Goal: Task Accomplishment & Management: Manage account settings

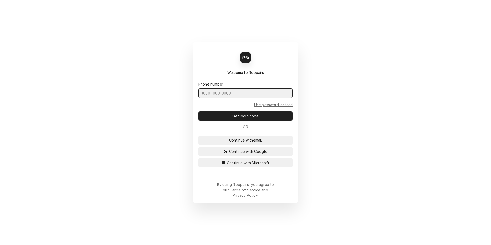
click at [237, 97] on input "Dynamic Content Wrapper" at bounding box center [245, 92] width 94 height 9
type input "(727) 215-5775"
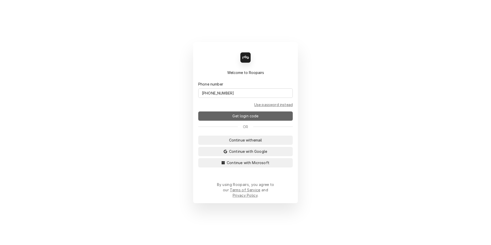
click at [251, 119] on span "Get login code" at bounding box center [245, 115] width 28 height 5
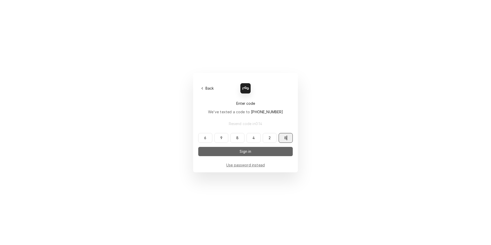
type input "698428"
click at [259, 154] on button "Sign in" at bounding box center [245, 151] width 94 height 9
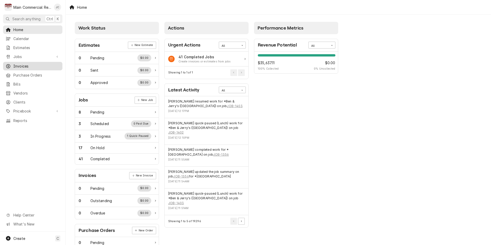
click at [22, 64] on span "Invoices" at bounding box center [36, 65] width 46 height 5
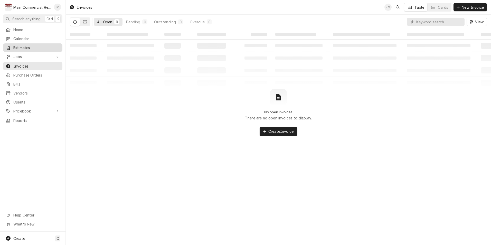
click at [22, 47] on span "Estimates" at bounding box center [36, 47] width 46 height 5
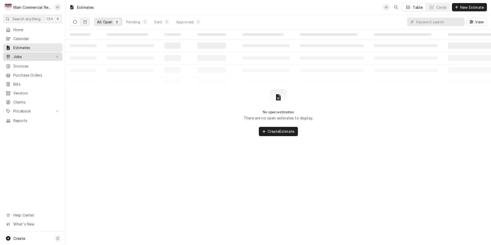
click at [21, 54] on span "Jobs" at bounding box center [32, 56] width 39 height 5
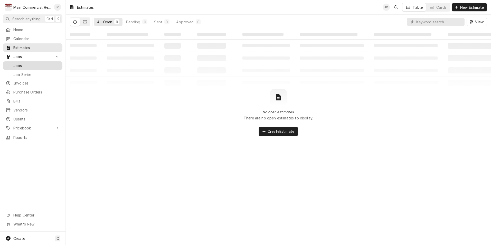
click at [15, 65] on span "Jobs" at bounding box center [36, 65] width 46 height 5
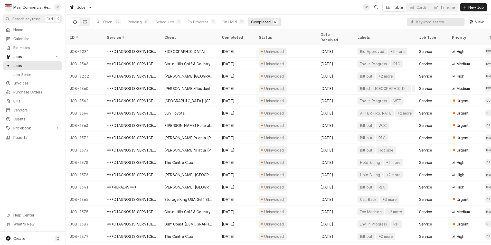
click at [414, 24] on div "Dynamic Content Wrapper" at bounding box center [411, 21] width 5 height 5
click at [419, 20] on input "Dynamic Content Wrapper" at bounding box center [439, 22] width 46 height 8
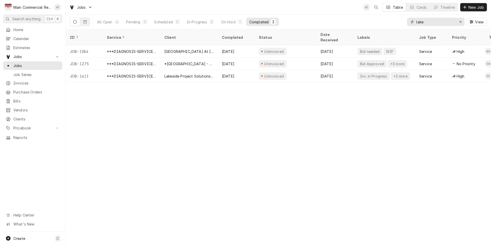
type input "lake"
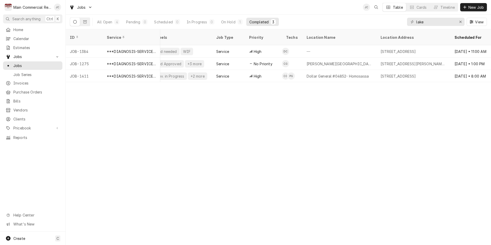
scroll to position [0, 203]
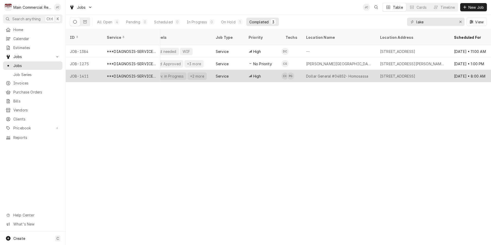
click at [345, 73] on div "Dollar General #04852- Homosassa" at bounding box center [337, 75] width 62 height 5
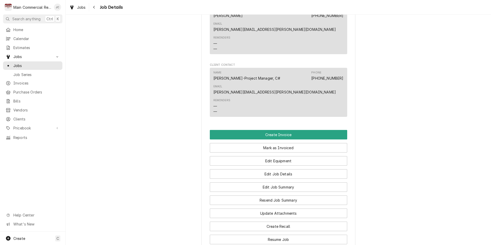
scroll to position [742, 0]
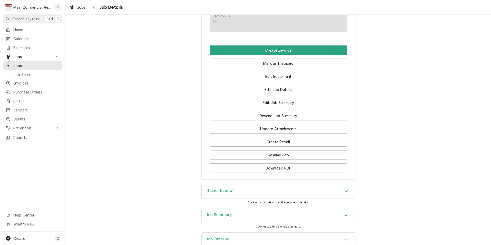
click at [237, 233] on div "Job Timeline" at bounding box center [279, 240] width 154 height 14
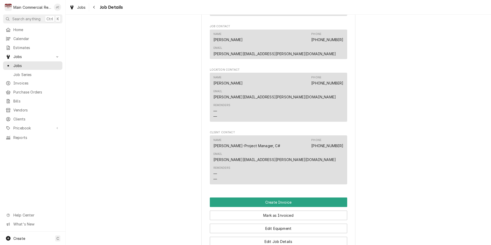
scroll to position [642, 0]
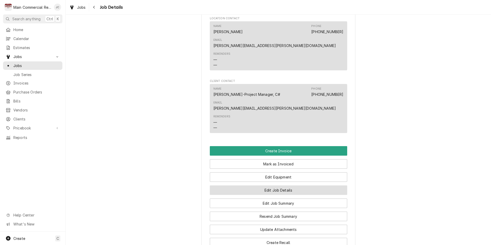
click at [282, 185] on button "Edit Job Details" at bounding box center [278, 189] width 137 height 9
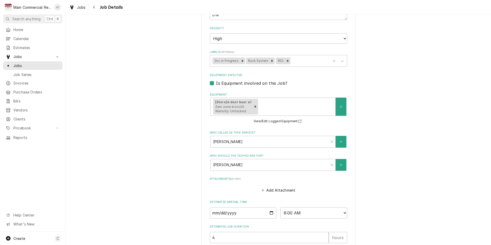
scroll to position [335, 0]
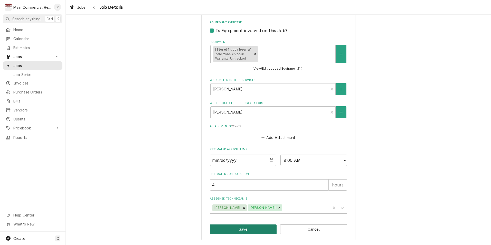
click at [243, 227] on button "Save" at bounding box center [243, 228] width 67 height 9
type textarea "x"
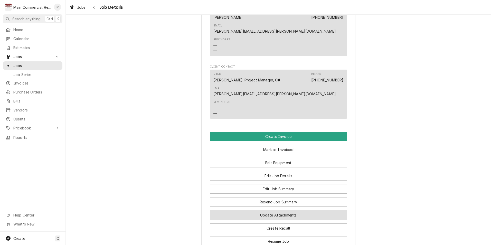
scroll to position [667, 0]
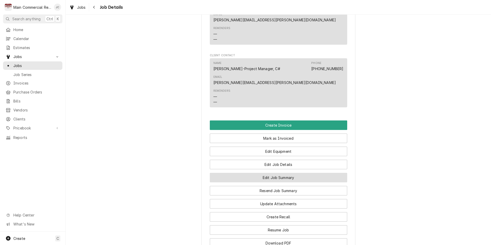
click at [272, 173] on button "Edit Job Summary" at bounding box center [278, 177] width 137 height 9
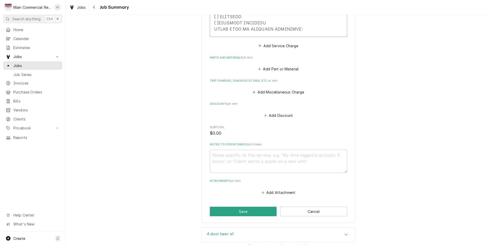
scroll to position [814, 0]
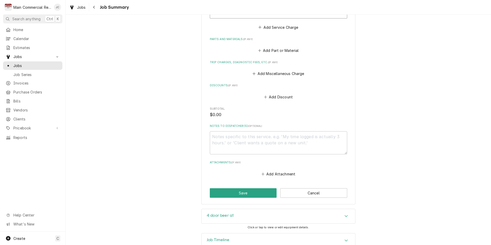
click at [329, 209] on div "4 door beer a1" at bounding box center [279, 216] width 154 height 14
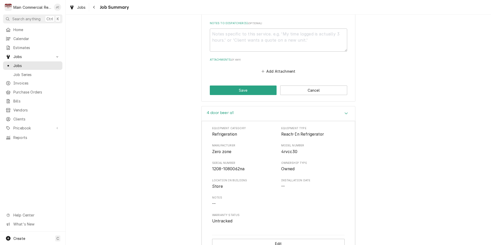
scroll to position [941, 0]
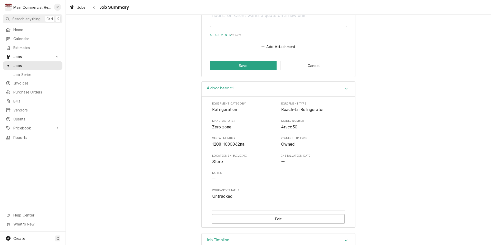
drag, startPoint x: 335, startPoint y: 229, endPoint x: 338, endPoint y: 226, distance: 5.1
click at [335, 233] on div "Job Timeline" at bounding box center [279, 240] width 154 height 14
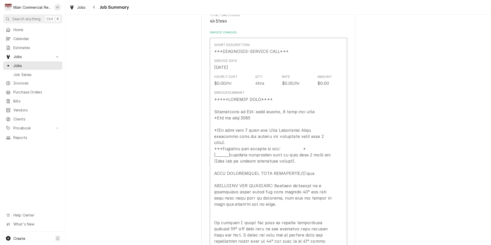
scroll to position [0, 0]
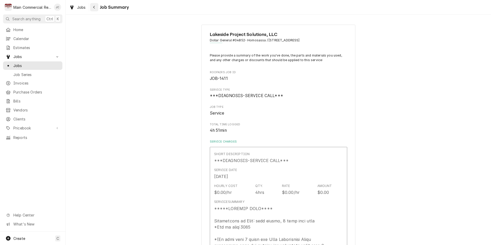
click at [95, 6] on div "Navigate back" at bounding box center [94, 7] width 5 height 5
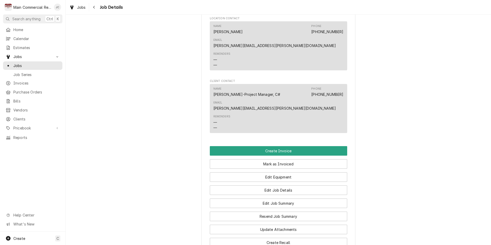
scroll to position [667, 0]
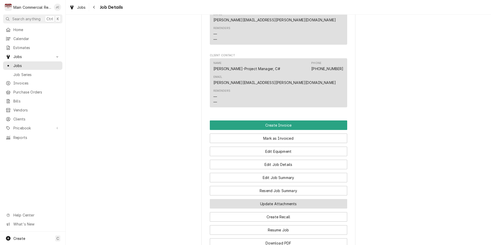
click at [261, 199] on button "Update Attachments" at bounding box center [278, 203] width 137 height 9
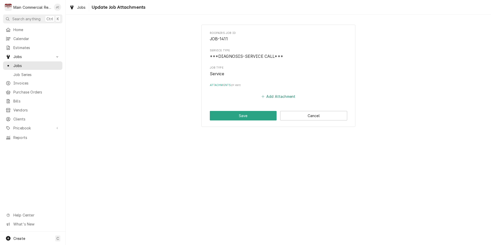
click at [274, 96] on button "Add Attachment" at bounding box center [278, 96] width 36 height 7
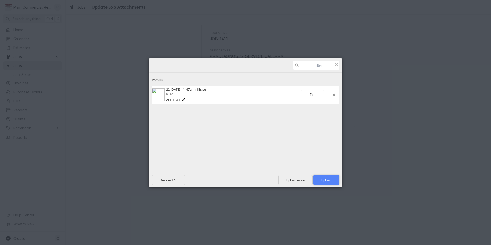
click at [331, 180] on span "Upload 1" at bounding box center [326, 180] width 26 height 10
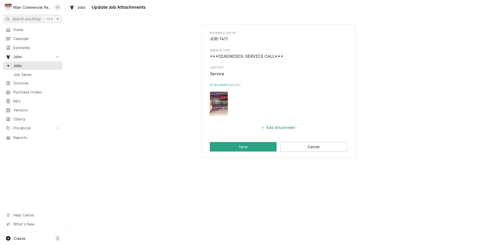
click at [283, 128] on button "Add Attachment" at bounding box center [278, 127] width 36 height 7
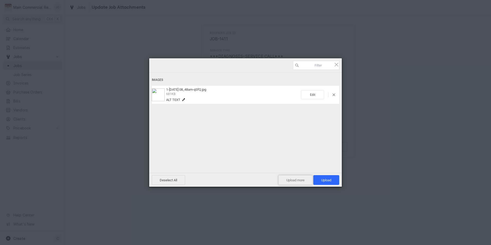
click at [299, 179] on span "Upload more" at bounding box center [295, 180] width 34 height 10
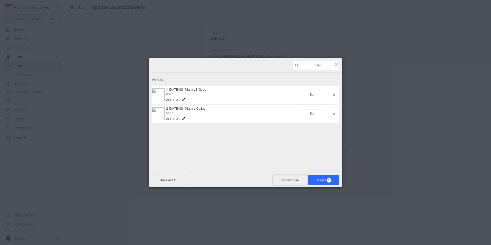
click at [287, 181] on span "Upload more" at bounding box center [290, 180] width 34 height 10
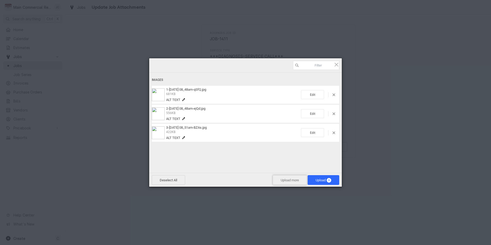
click at [293, 183] on span "Upload more" at bounding box center [290, 180] width 34 height 10
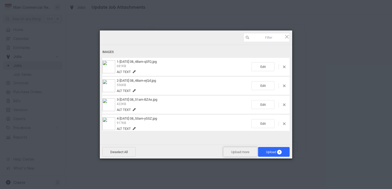
click at [236, 152] on span "Upload more" at bounding box center [240, 152] width 34 height 10
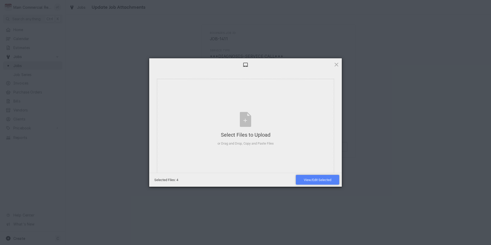
click at [314, 179] on span "View/Edit Selected" at bounding box center [317, 180] width 27 height 4
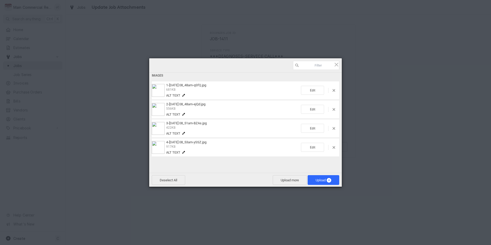
scroll to position [5, 0]
click at [284, 181] on span "Upload more" at bounding box center [290, 180] width 34 height 10
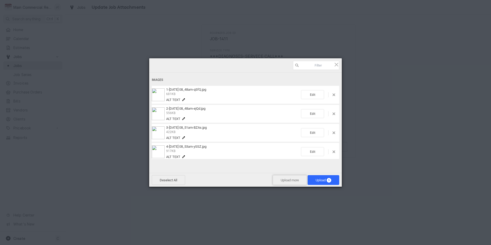
click at [292, 182] on span "Upload more" at bounding box center [290, 180] width 34 height 10
click at [283, 179] on span "Upload more" at bounding box center [290, 180] width 34 height 10
click at [292, 179] on span "Upload more" at bounding box center [290, 180] width 34 height 10
click at [287, 181] on span "Upload more" at bounding box center [290, 180] width 34 height 10
click at [291, 180] on span "Upload more" at bounding box center [290, 180] width 34 height 10
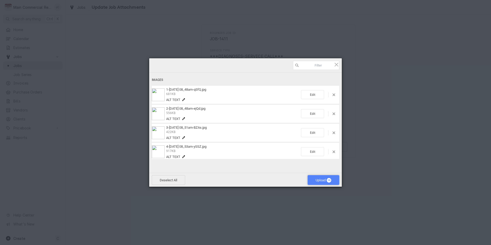
click at [315, 182] on span "Upload 10" at bounding box center [324, 180] width 32 height 10
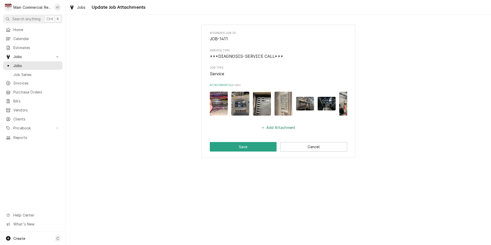
click at [281, 131] on button "Add Attachment" at bounding box center [278, 127] width 36 height 7
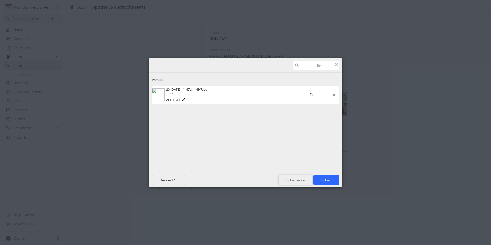
click at [300, 181] on span "Upload more" at bounding box center [295, 180] width 34 height 10
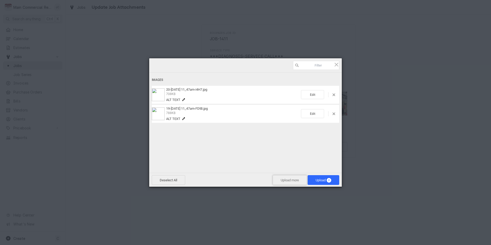
click at [290, 181] on span "Upload more" at bounding box center [290, 180] width 34 height 10
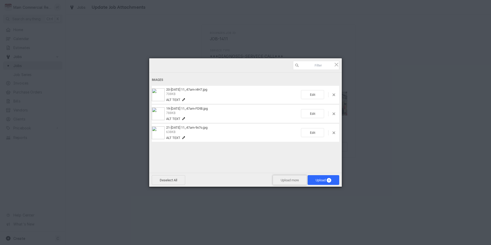
click at [293, 183] on span "Upload more" at bounding box center [290, 180] width 34 height 10
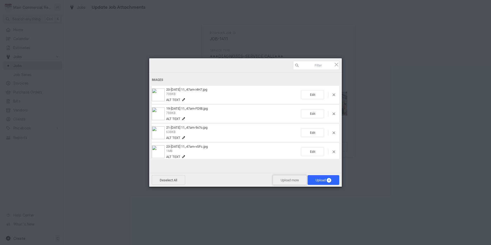
click at [279, 181] on span "Upload more" at bounding box center [290, 180] width 34 height 10
click at [293, 181] on span "Upload more" at bounding box center [290, 180] width 34 height 10
click at [292, 182] on span "Upload more" at bounding box center [290, 180] width 34 height 10
click at [284, 179] on span "Upload more" at bounding box center [290, 180] width 34 height 10
click at [288, 183] on span "Upload more" at bounding box center [290, 180] width 34 height 10
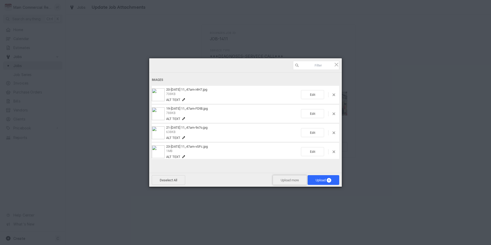
click at [292, 180] on span "Upload more" at bounding box center [290, 180] width 34 height 10
click at [313, 180] on span "Upload 10" at bounding box center [324, 180] width 32 height 10
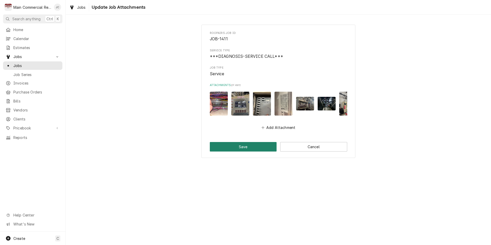
click at [260, 151] on button "Save" at bounding box center [243, 146] width 67 height 9
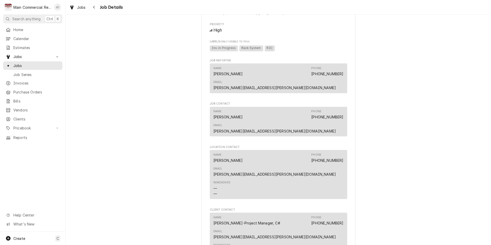
scroll to position [513, 0]
drag, startPoint x: 280, startPoint y: 139, endPoint x: 342, endPoint y: 139, distance: 61.9
click at [342, 150] on div "Name [PERSON_NAME] Phone [PHONE_NUMBER] Email [PERSON_NAME][EMAIL_ADDRESS][PERS…" at bounding box center [278, 174] width 137 height 49
drag, startPoint x: 342, startPoint y: 139, endPoint x: 336, endPoint y: 138, distance: 6.2
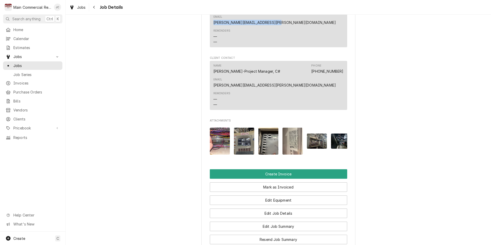
scroll to position [719, 0]
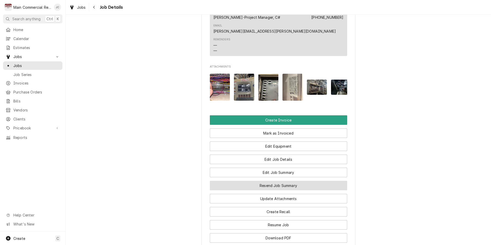
click at [310, 181] on button "Resend Job Summary" at bounding box center [278, 185] width 137 height 9
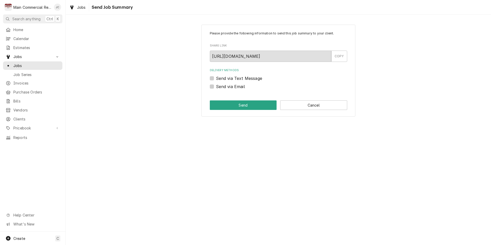
click at [216, 85] on label "Send via Email" at bounding box center [230, 86] width 29 height 6
click at [216, 85] on input "Send via Email" at bounding box center [284, 88] width 137 height 11
checkbox input "true"
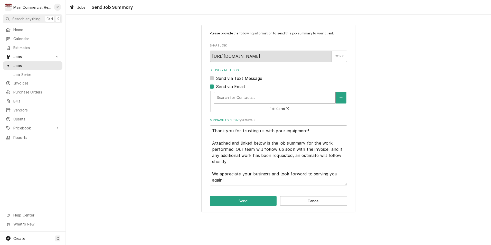
click at [227, 99] on div "Delivery Methods" at bounding box center [275, 97] width 116 height 9
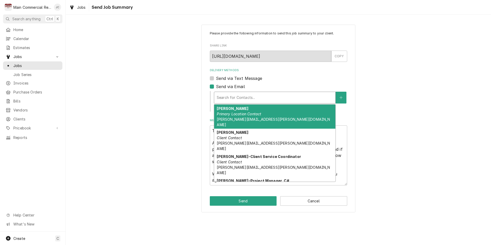
click at [239, 114] on em "Primary Location Contact" at bounding box center [239, 114] width 44 height 4
type textarea "x"
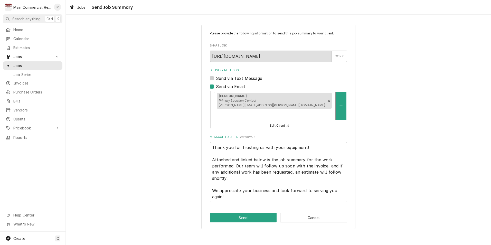
click at [212, 142] on textarea "Thank you for trusting us with your equipment! Attached and linked below is the…" at bounding box center [278, 172] width 137 height 60
type textarea "Thank you for trusting us with your equipment! Attached and linked below is the…"
type textarea "x"
type textarea "Thank you for trusting us with your equipment! Attached and linked below is the…"
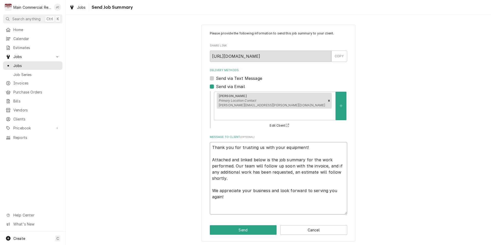
type textarea "x"
type textarea "G Thank you for trusting us with your equipment! Attached and linked below is t…"
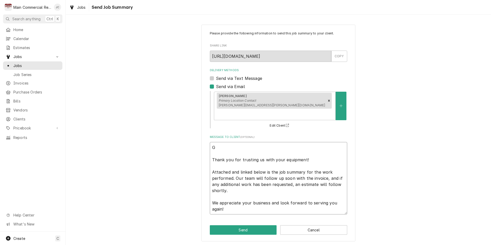
type textarea "x"
type textarea "Go Thank you for trusting us with your equipment! Attached and linked below is …"
type textarea "x"
type textarea "Good Thank you for trusting us with your equipment! Attached and linked below i…"
type textarea "x"
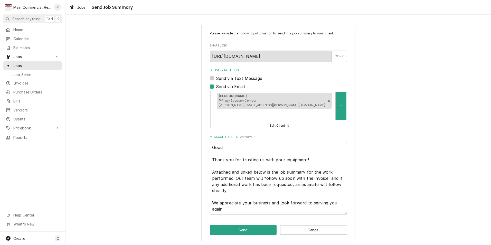
type textarea "Good Thank you for trusting us with your equipment! Attached and linked below i…"
type textarea "x"
type textarea "Good a Thank you for trusting us with your equipment! Attached and linked below…"
type textarea "x"
type textarea "Good af Thank you for trusting us with your equipment! Attached and linked belo…"
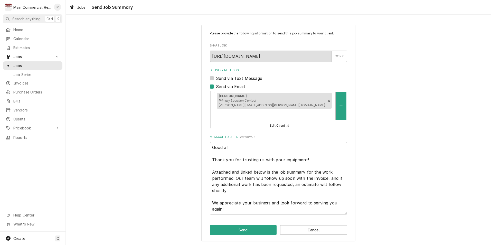
type textarea "x"
type textarea "Good a Thank you for trusting us with your equipment! Attached and linked below…"
type textarea "x"
type textarea "Good Thank you for trusting us with your equipment! Attached and linked below i…"
type textarea "x"
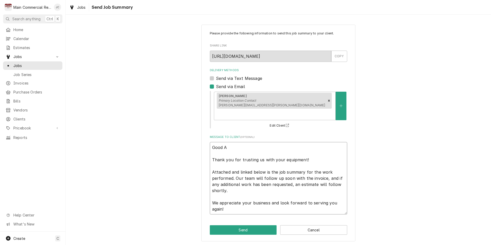
type textarea "Good AF Thank you for trusting us with your equipment! Attached and linked belo…"
type textarea "x"
type textarea "Good AFt Thank you for trusting us with your equipment! Attached and linked bel…"
type textarea "x"
type textarea "Good AF Thank you for trusting us with your equipment! Attached and linked belo…"
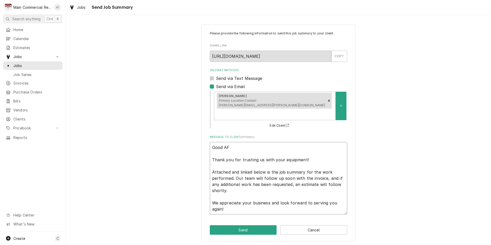
type textarea "x"
type textarea "Good A Thank you for trusting us with your equipment! Attached and linked below…"
type textarea "x"
type textarea "Good Af Thank you for trusting us with your equipment! Attached and linked belo…"
type textarea "x"
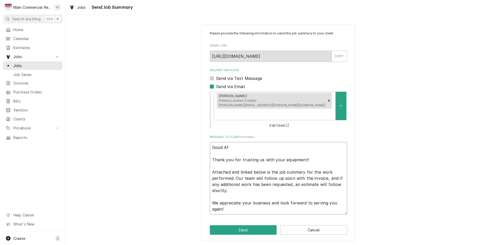
type textarea "Good Aft Thank you for trusting us with your equipment! Attached and linked bel…"
type textarea "x"
type textarea "Good Afte Thank you for trusting us with your equipment! Attached and linked be…"
type textarea "x"
type textarea "Good After Thank you for trusting us with your equipment! Attached and linked b…"
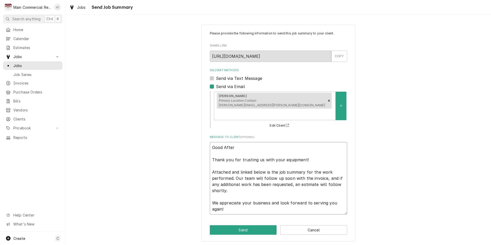
type textarea "x"
type textarea "Good Aftern Thank you for trusting us with your equipment! Attached and linked …"
type textarea "x"
type textarea "Good Afterno Thank you for trusting us with your equipment! Attached and linked…"
type textarea "x"
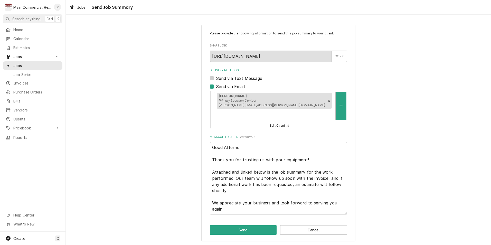
type textarea "Good Afternoo Thank you for trusting us with your equipment! Attached and linke…"
type textarea "x"
type textarea "Good Afternoon Thank you for trusting us with your equipment! Attached and link…"
type textarea "x"
type textarea "Good Afternoon Thank you for trusting us with your equipment! Attached and link…"
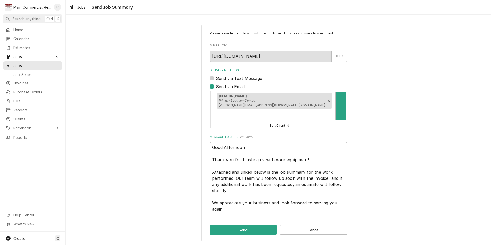
type textarea "x"
type textarea "Good Afternoon C Thank you for trusting us with your equipment! Attached and li…"
type textarea "x"
type textarea "Good Afternoon Ca Thank you for trusting us with your equipment! Attached and l…"
type textarea "x"
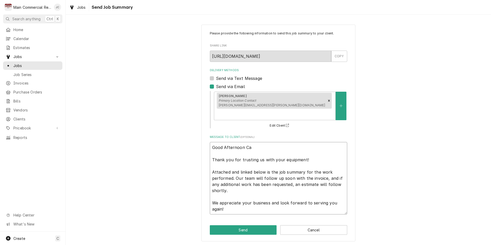
type textarea "Good Afternoon Can Thank you for trusting us with your equipment! Attached and …"
type textarea "x"
type textarea "Good Afternoon Cand Thank you for trusting us with your equipment! Attached and…"
type textarea "x"
type textarea "Good Afternoon Candy Thank you for trusting us with your equipment! Attached an…"
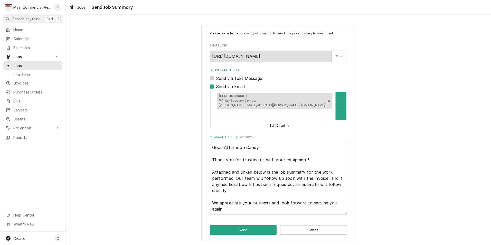
type textarea "x"
type textarea "Good Afternoon Cand Thank you for trusting us with your equipment! Attached and…"
type textarea "x"
type textarea "Good Afternoon Candi Thank you for trusting us with your equipment! Attached an…"
type textarea "x"
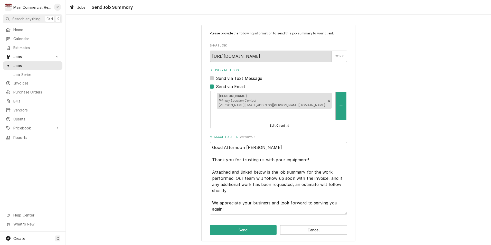
type textarea "Good Afternoon Candie, Thank you for trusting us with your equipment! Attached …"
type textarea "x"
type textarea "Good Afternoon Candie, Thank you for trusting us with your equipment! Attached …"
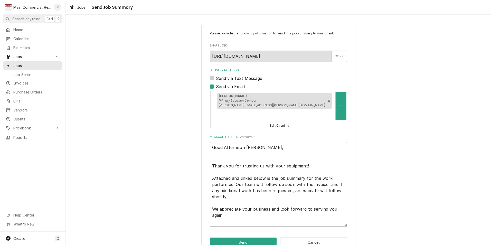
type textarea "x"
type textarea "Good Afternoon Candie, Thank you for trusting us with your equipment! Attached …"
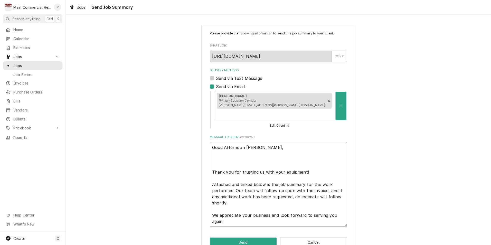
type textarea "x"
type textarea "Good Afternoon Candie, T Thank you for trusting us with your equipment! Attache…"
type textarea "x"
type textarea "Good Afternoon Candie, Th Thank you for trusting us with your equipment! Attach…"
type textarea "x"
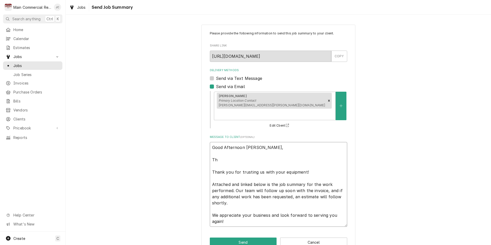
type textarea "Good Afternoon Candie, Thi Thank you for trusting us with your equipment! Attac…"
type textarea "x"
type textarea "Good Afternoon Candie, This Thank you for trusting us with your equipment! Atta…"
type textarea "x"
type textarea "Good Afternoon Candie, This Thank you for trusting us with your equipment! Atta…"
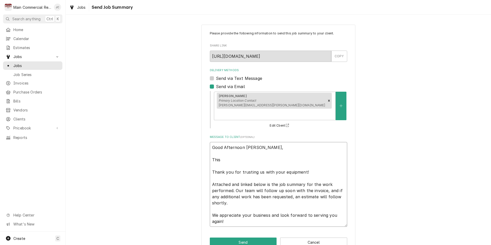
type textarea "x"
type textarea "Good Afternoon Candie, This i Thank you for trusting us with your equipment! At…"
type textarea "x"
type textarea "Good Afternoon Candie, This is Thank you for trusting us with your equipment! A…"
type textarea "x"
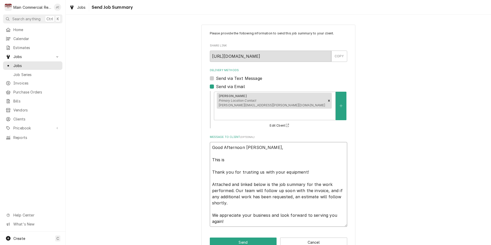
type textarea "Good Afternoon Candie, This is Thank you for trusting us with your equipment! A…"
type textarea "x"
type textarea "Good Afternoon Candie, This is th Thank you for trusting us with your equipment…"
type textarea "x"
type textarea "Good Afternoon Candie, This is the Thank you for trusting us with your equipmen…"
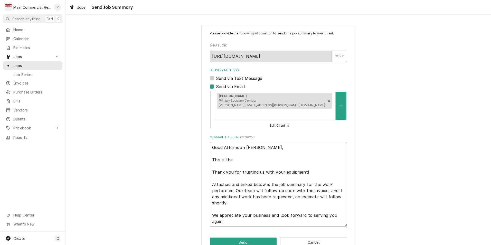
type textarea "x"
type textarea "Good Afternoon Candie, This is the Thank you for trusting us with your equipmen…"
type textarea "x"
type textarea "Good Afternoon Candie, This is the s Thank you for trusting us with your equipm…"
type textarea "x"
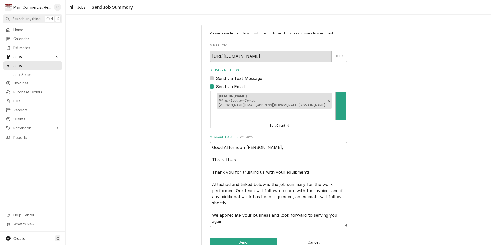
type textarea "Good Afternoon Candie, This is the si Thank you for trusting us with your equip…"
type textarea "x"
type textarea "Good Afternoon Candie, This is the sig Thank you for trusting us with your equi…"
type textarea "x"
type textarea "Good Afternoon Candie, This is the sign Thank you for trusting us with your equ…"
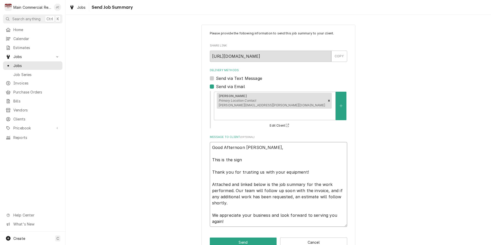
type textarea "x"
type textarea "Good Afternoon Candie, This is the signe Thank you for trusting us with your eq…"
type textarea "x"
type textarea "Good Afternoon Candie, This is the signed Thank you for trusting us with your e…"
type textarea "x"
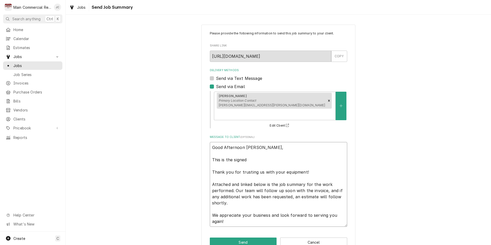
type textarea "Good Afternoon Candie, This is the signed Thank you for trusting us with your e…"
type textarea "x"
type textarea "Good Afternoon Candie, This is the signed w Thank you for trusting us with your…"
type textarea "x"
type textarea "Good Afternoon Candie, This is the signed wo Thank you for trusting us with you…"
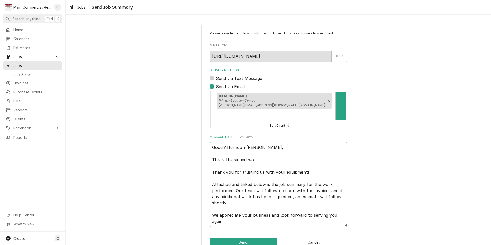
type textarea "x"
type textarea "Good Afternoon Candie, This is the signed wor Thank you for trusting us with yo…"
type textarea "x"
type textarea "Good Afternoon Candie, This is the signed work Thank you for trusting us with y…"
type textarea "x"
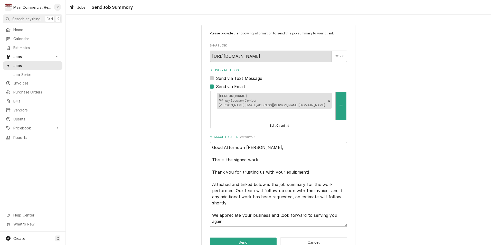
type textarea "Good Afternoon Candie, This is the signed worko Thank you for trusting us with …"
type textarea "x"
type textarea "Good Afternoon Candie, This is the signed workor Thank you for trusting us with…"
type textarea "x"
type textarea "Good Afternoon Candie, This is the signed workord Thank you for trusting us wit…"
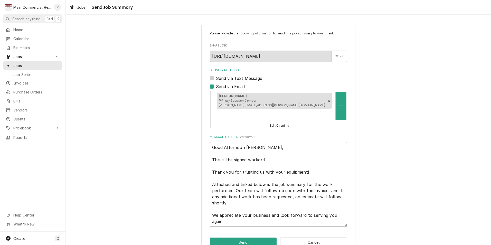
type textarea "x"
type textarea "Good Afternoon Candie, This is the signed workorde Thank you for trusting us wi…"
type textarea "x"
type textarea "Good Afternoon Candie, This is the signed workorder Thank you for trusting us w…"
type textarea "x"
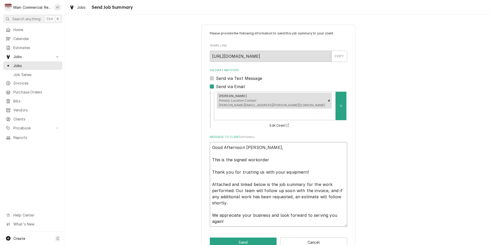
type textarea "Good Afternoon Candie, This is the signed workorder w Thank you for trusting us…"
type textarea "x"
type textarea "Good Afternoon Candie, This is the signed workorder wi Thank you for trusting u…"
type textarea "x"
type textarea "Good Afternoon Candie, This is the signed workorder wit Thank you for trusting …"
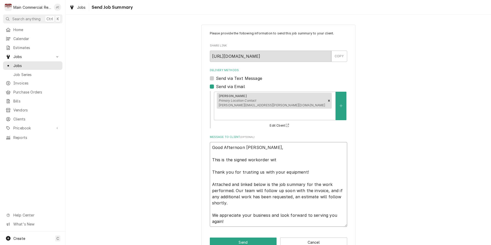
type textarea "x"
type textarea "Good Afternoon Candie, This is the signed workorder with Thank you for trusting…"
type textarea "x"
type textarea "Good Afternoon Candie, This is the signed workorder with Thank you for trusting…"
type textarea "x"
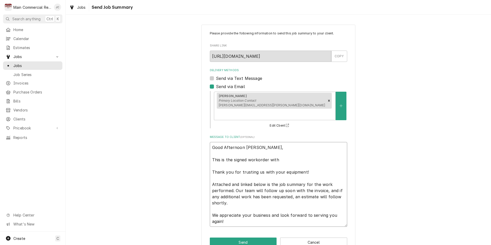
type textarea "Good Afternoon Candie, This is the signed workorder with t Thank you for trusti…"
type textarea "x"
type textarea "Good Afternoon Candie, This is the signed workorder with th Thank you for trust…"
type textarea "x"
type textarea "Good Afternoon Candie, This is the signed workorder with the Thank you for trus…"
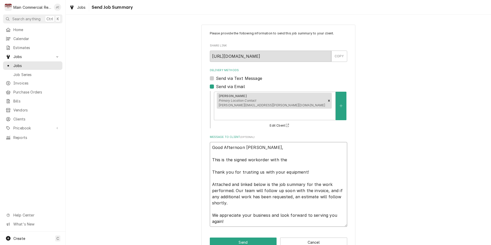
type textarea "x"
type textarea "Good Afternoon Candie, This is the signed workorder with the p Thank you for tr…"
type textarea "x"
type textarea "Good Afternoon Candie, This is the signed workorder with the pc Thank you for t…"
type textarea "x"
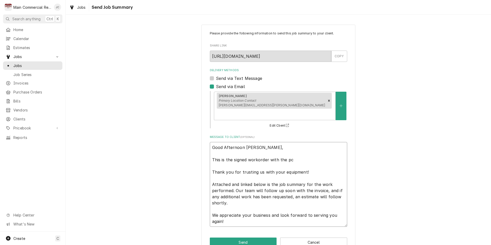
type textarea "Good Afternoon Candie, This is the signed workorder with the pci Thank you for …"
type textarea "x"
type textarea "Good Afternoon Candie, This is the signed workorder with the pcit Thank you for…"
type textarea "x"
type textarea "Good Afternoon Candie, This is the signed workorder with the pci Thank you for …"
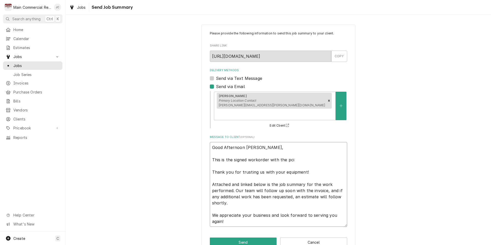
type textarea "x"
type textarea "Good Afternoon Candie, This is the signed workorder with the pc Thank you for t…"
type textarea "x"
type textarea "Good Afternoon Candie, This is the signed workorder with the p Thank you for tr…"
type textarea "x"
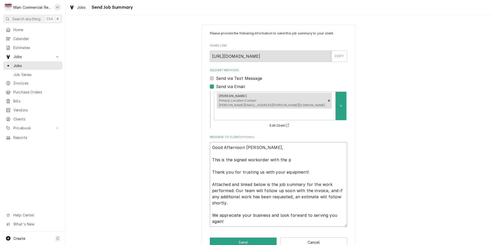
type textarea "Good Afternoon Candie, This is the signed workorder with the pi Thank you for t…"
type textarea "x"
type textarea "Good Afternoon Candie, This is the signed workorder with the pic Thank you for …"
type textarea "x"
type textarea "Good Afternoon Candie, This is the signed workorder with the pict Thank you for…"
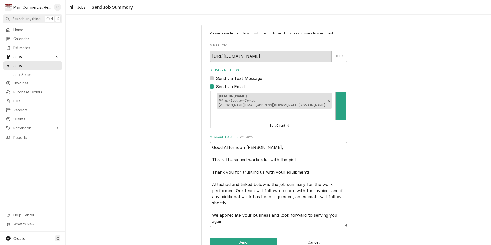
type textarea "x"
type textarea "Good Afternoon Candie, This is the signed workorder with the pictu Thank you fo…"
type textarea "x"
type textarea "Good Afternoon Candie, This is the signed workorder with the pictur Thank you f…"
type textarea "x"
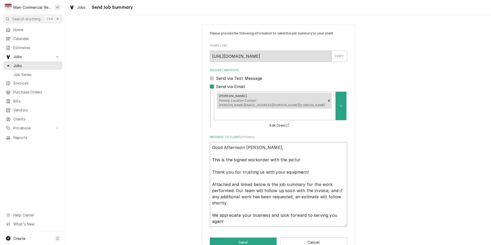
type textarea "Good Afternoon Candie, This is the signed workorder with the picture Thank you …"
type textarea "x"
type textarea "Good Afternoon Candie, This is the signed workorder with the pictures Thank you…"
type textarea "x"
type textarea "Good Afternoon Candie, This is the signed workorder with the pictures Thank you…"
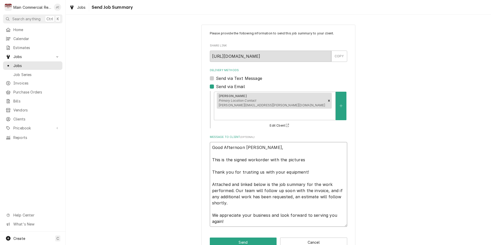
type textarea "x"
type textarea "Good Afternoon Candie, This is the signed workorder with the pictures a Thank y…"
type textarea "x"
type textarea "Good Afternoon Candie, This is the signed workorder with the pictures at Thank …"
type textarea "x"
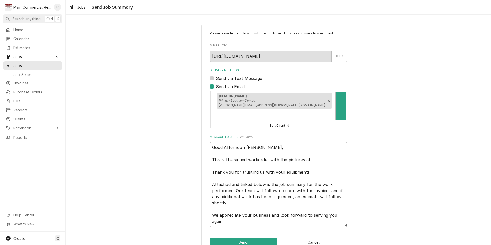
type textarea "Good Afternoon Candie, This is the signed workorder with the pictures att Thank…"
type textarea "x"
type textarea "Good Afternoon Candie, This is the signed workorder with the pictures atta Than…"
type textarea "x"
type textarea "Good Afternoon Candie, This is the signed workorder with the pictures attac Tha…"
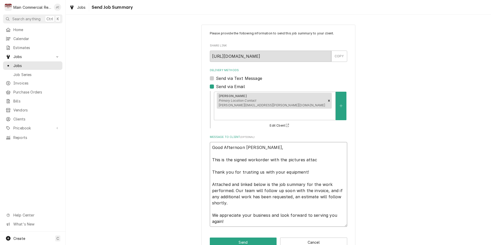
type textarea "x"
type textarea "Good Afternoon Candie, This is the signed workorder with the pictures attach Th…"
type textarea "x"
type textarea "Good Afternoon Candie, This is the signed workorder with the pictures attache T…"
type textarea "x"
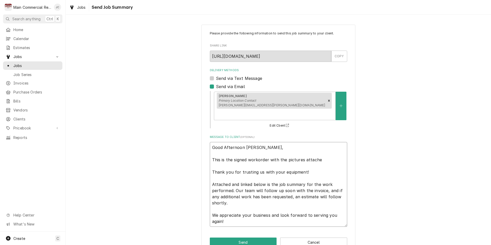
type textarea "Good Afternoon Candie, This is the signed workorder with the pictures attached …"
type textarea "x"
type textarea "Good Afternoon Candie, This is the signed workorder with the pictures attached.…"
click at [248, 237] on button "Send" at bounding box center [243, 241] width 67 height 9
type textarea "x"
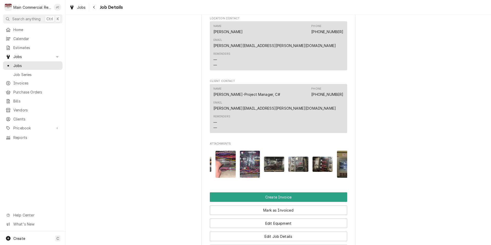
scroll to position [0, 372]
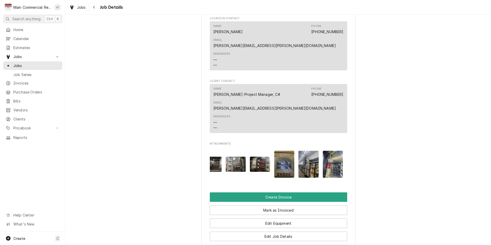
click at [279, 245] on button "Edit Job Summary" at bounding box center [278, 249] width 137 height 9
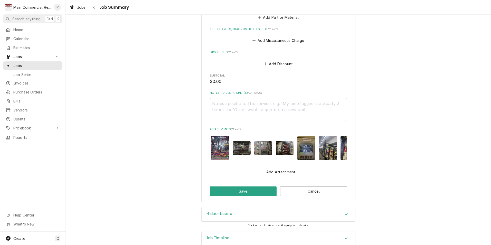
scroll to position [0, 315]
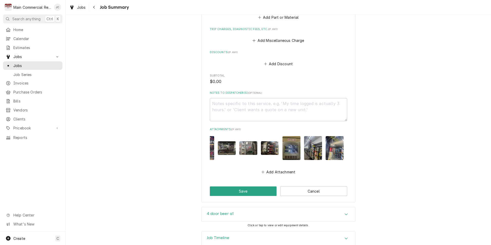
type textarea "x"
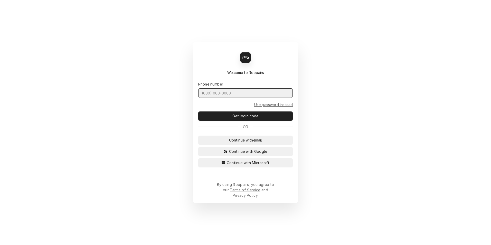
click at [243, 97] on input "Dynamic Content Wrapper" at bounding box center [245, 92] width 94 height 9
type input "(727) 215-5775"
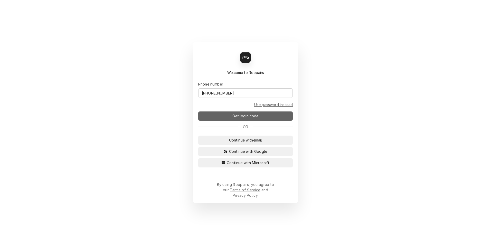
click at [243, 117] on span "Get login code" at bounding box center [245, 115] width 28 height 5
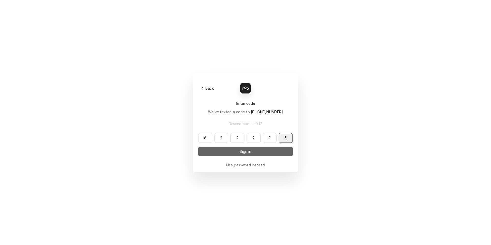
type input "812995"
click at [244, 154] on span "Sign in" at bounding box center [245, 151] width 14 height 5
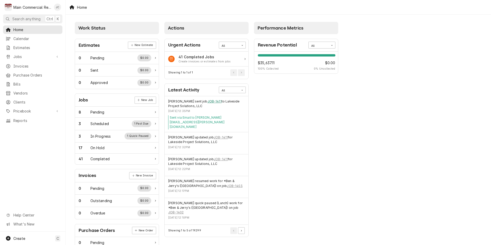
click at [213, 102] on link "JOB-1411" at bounding box center [214, 101] width 14 height 5
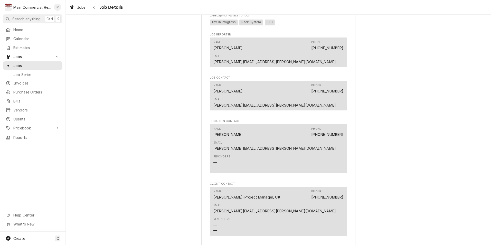
scroll to position [667, 0]
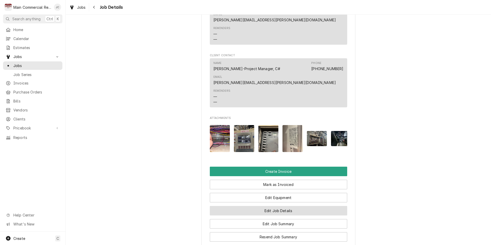
click at [276, 206] on button "Edit Job Details" at bounding box center [278, 210] width 137 height 9
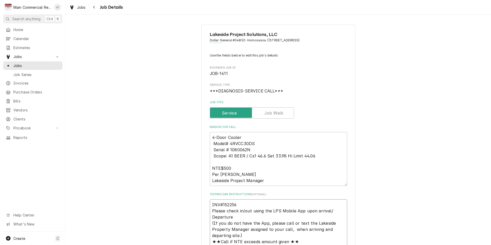
type textarea "x"
type textarea "INV#152256 Please check in/out using the LPS Mobile App upon arrival/ Departure…"
type textarea "x"
type textarea "INV#152256 - Please check in/out using the LPS Mobile App upon arrival/ Departu…"
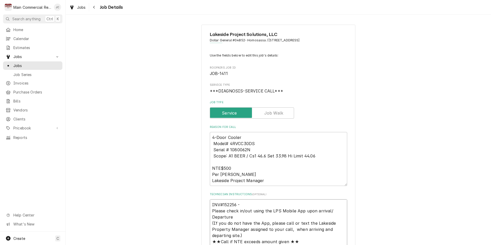
type textarea "x"
type textarea "INV#152256 - Please check in/out using the LPS Mobile App upon arrival/ Departu…"
type textarea "x"
type textarea "INV#152256 - N Please check in/out using the LPS Mobile App upon arrival/ Depar…"
type textarea "x"
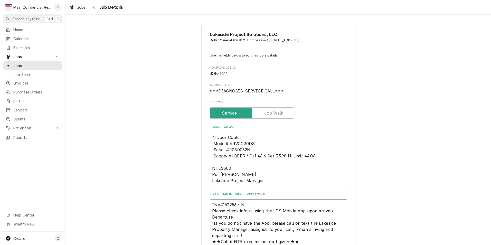
type textarea "INV#152256 - NT Please check in/out using the LPS Mobile App upon arrival/ Depa…"
type textarea "x"
type textarea "INV#152256 - NTE Please check in/out using the LPS Mobile App upon arrival/ Dep…"
type textarea "x"
type textarea "INV#152256 - NTE Please check in/out using the LPS Mobile App upon arrival/ Dep…"
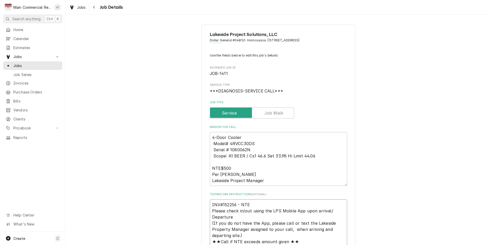
type textarea "x"
type textarea "INV#152256 - NTE w Please check in/out using the LPS Mobile App upon arrival/ D…"
type textarea "x"
type textarea "INV#152256 - NTE wa Please check in/out using the LPS Mobile App upon arrival/ …"
type textarea "x"
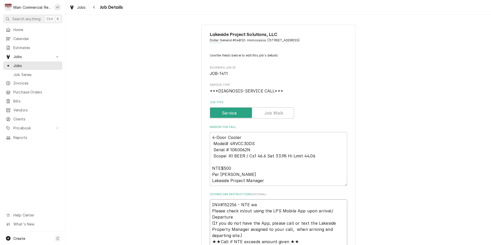
type textarea "INV#152256 - NTE was Please check in/out using the LPS Mobile App upon arrival/…"
type textarea "x"
type textarea "INV#152256 - NTE was Please check in/out using the LPS Mobile App upon arrival/…"
type textarea "x"
type textarea "INV#152256 - NTE was E Please check in/out using the LPS Mobile App upon arriva…"
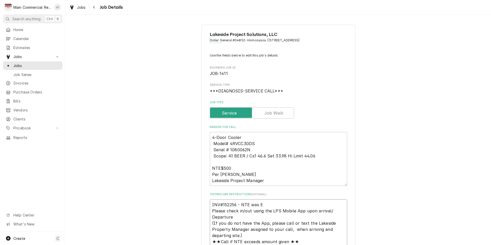
type textarea "x"
type textarea "INV#152256 - NTE was EX Please check in/out using the LPS Mobile App upon arriv…"
type textarea "x"
type textarea "INV#152256 - NTE was EXC Please check in/out using the LPS Mobile App upon arri…"
type textarea "x"
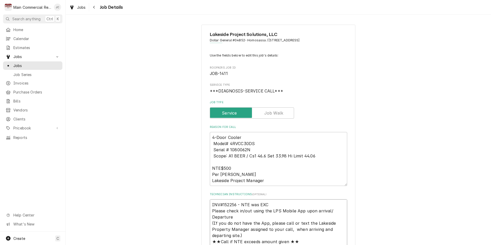
type textarea "INV#152256 - NTE was EXCE Please check in/out using the LPS Mobile App upon arr…"
type textarea "x"
type textarea "INV#152256 - NTE was EXCEE Please check in/out using the LPS Mobile App upon ar…"
type textarea "x"
type textarea "INV#152256 - NTE was EXCEED Please check in/out using the LPS Mobile App upon a…"
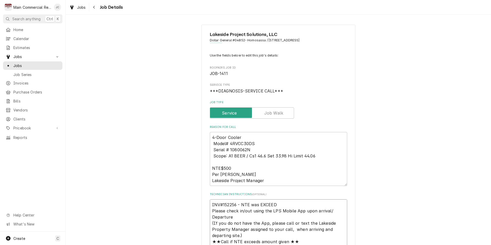
type textarea "x"
type textarea "INV#152256 - NTE was EXCEEDE Please check in/out using the LPS Mobile App upon …"
type textarea "x"
type textarea "INV#152256 - NTE was EXCEEDED Please check in/out using the LPS Mobile App upon…"
type textarea "x"
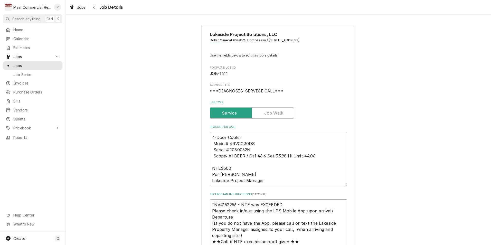
type textarea "INV#152256 - NTE was EXCEEDED* Please check in/out using the LPS Mobile App upo…"
type textarea "x"
type textarea "INV#152256 - NTE was EXCEEDED*J Please check in/out using the LPS Mobile App up…"
type textarea "x"
type textarea "INV#152256 - NTE was EXCEEDED*JC Please check in/out using the LPS Mobile App u…"
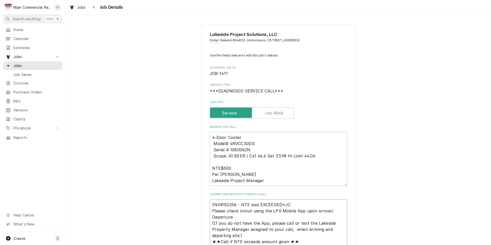
type textarea "x"
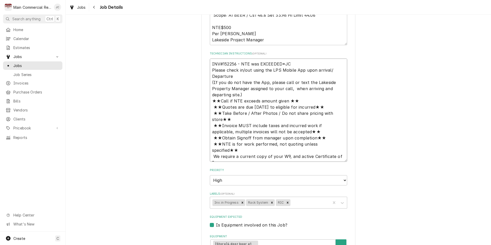
scroll to position [205, 0]
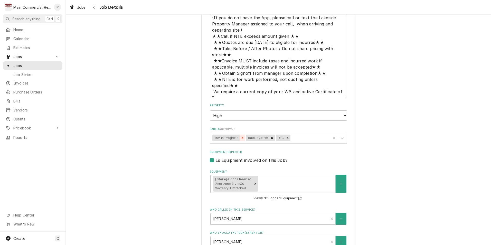
click at [242, 138] on icon "Remove Inv. in Progress" at bounding box center [243, 138] width 2 height 2
type textarea "INV#152256 - NTE was EXCEEDED*JC Please check in/out using the LPS Mobile App u…"
type textarea "x"
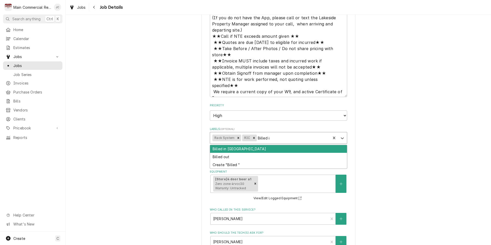
type input "Billed in"
click at [226, 150] on div "Billed in QBO" at bounding box center [278, 149] width 137 height 8
type textarea "x"
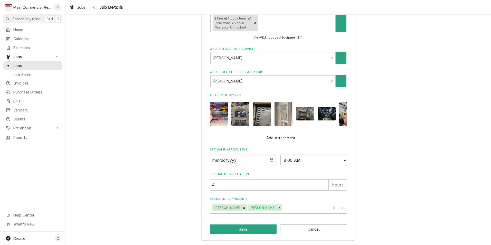
scroll to position [370, 0]
click at [257, 231] on button "Save" at bounding box center [243, 228] width 67 height 9
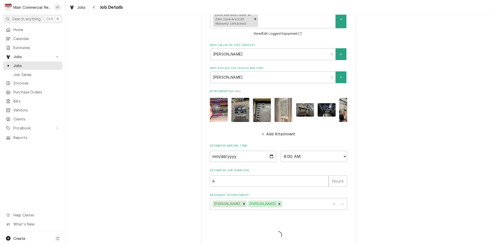
type textarea "x"
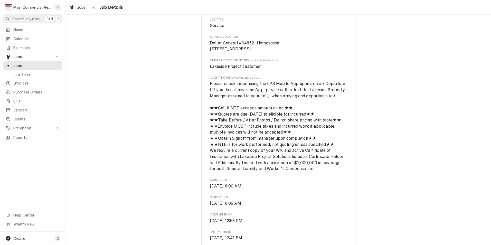
scroll to position [128, 0]
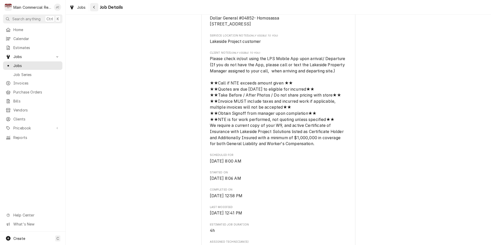
click at [93, 7] on icon "Navigate back" at bounding box center [94, 7] width 2 height 4
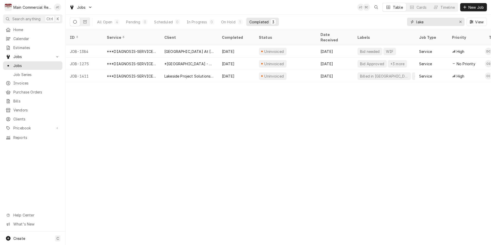
click at [460, 21] on icon "Erase input" at bounding box center [460, 22] width 3 height 4
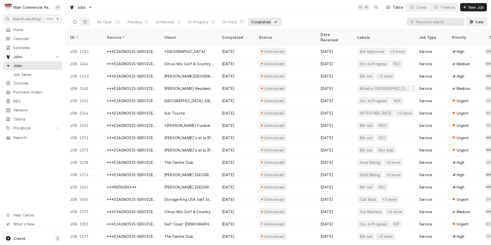
click at [477, 24] on span "View" at bounding box center [479, 21] width 11 height 5
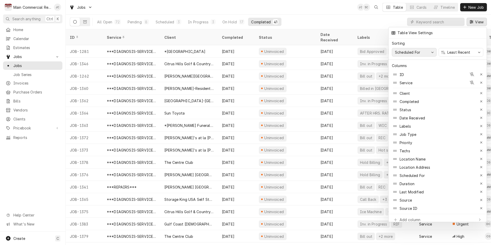
click at [431, 51] on icon "button" at bounding box center [432, 52] width 3 height 3
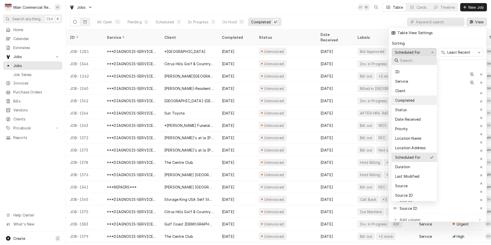
click at [414, 102] on div "Completed" at bounding box center [413, 99] width 45 height 9
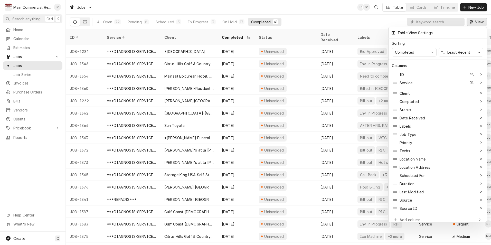
drag, startPoint x: 334, startPoint y: 17, endPoint x: 334, endPoint y: 14, distance: 3.1
click at [334, 17] on div at bounding box center [245, 122] width 491 height 245
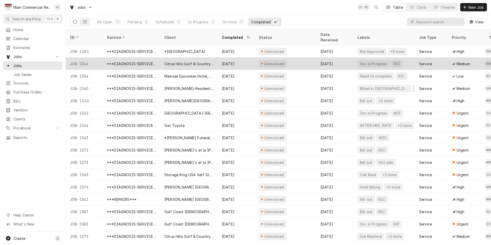
click at [300, 59] on div "Uninvoiced" at bounding box center [286, 64] width 62 height 12
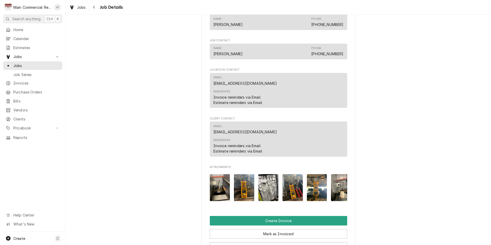
scroll to position [513, 0]
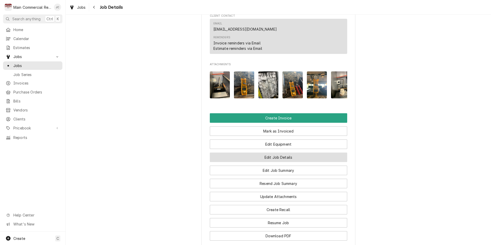
click at [285, 162] on button "Edit Job Details" at bounding box center [278, 156] width 137 height 9
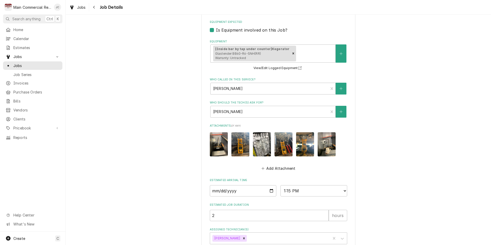
scroll to position [255, 0]
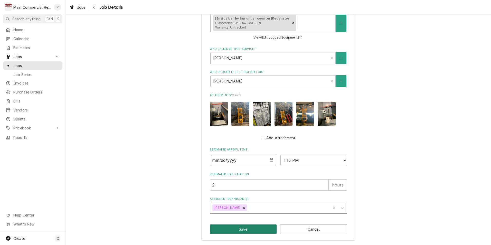
drag, startPoint x: 248, startPoint y: 230, endPoint x: 277, endPoint y: 209, distance: 35.2
click at [248, 230] on button "Save" at bounding box center [243, 228] width 67 height 9
type textarea "x"
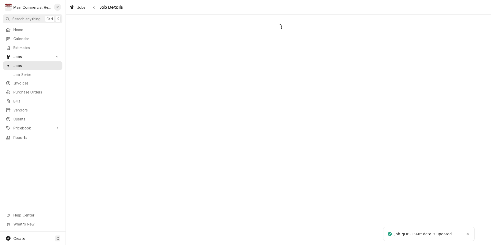
click at [94, 6] on icon "Navigate back" at bounding box center [94, 7] width 2 height 3
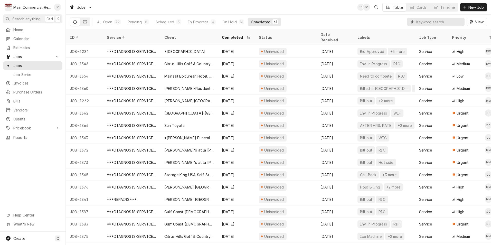
click at [424, 25] on input "Dynamic Content Wrapper" at bounding box center [439, 22] width 46 height 8
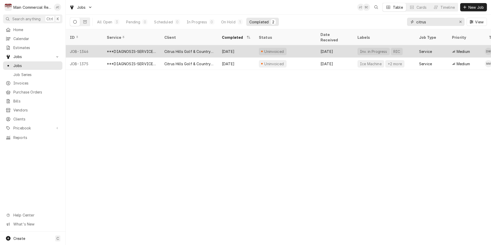
type input "citrus"
click at [194, 49] on div "Citrus Hills Golf & Country Club" at bounding box center [188, 51] width 49 height 5
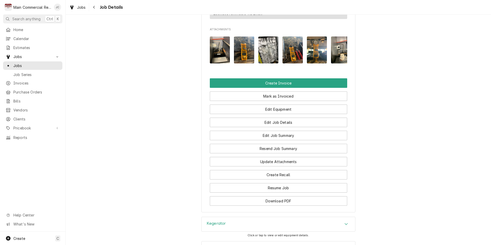
scroll to position [565, 0]
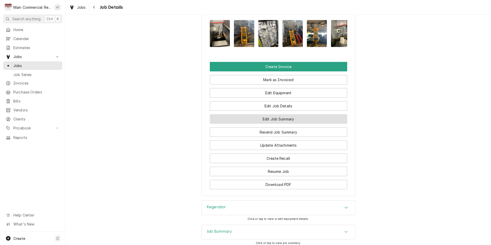
click at [282, 124] on button "Edit Job Summary" at bounding box center [278, 118] width 137 height 9
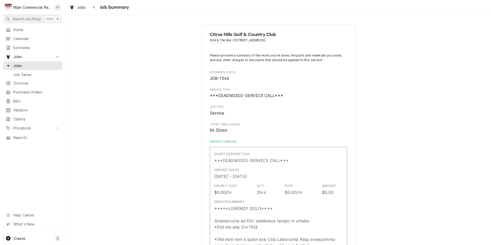
type textarea "x"
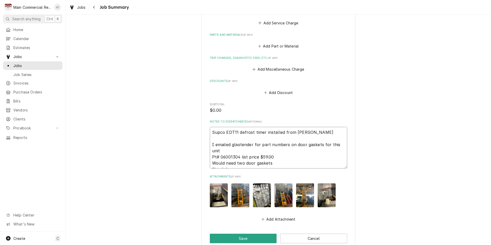
drag, startPoint x: 210, startPoint y: 127, endPoint x: 262, endPoint y: 127, distance: 51.3
click at [262, 127] on textarea "Supco EDT11 defrost timer installed from baker I emailed glastender for part nu…" at bounding box center [278, 148] width 137 height 42
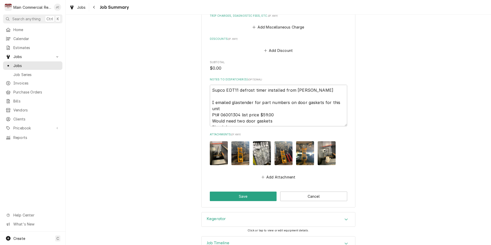
scroll to position [685, 0]
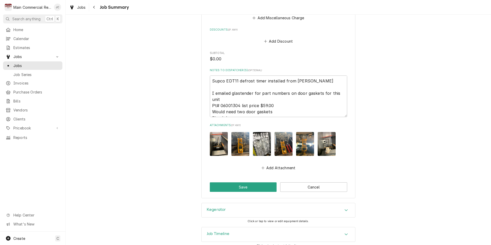
drag, startPoint x: 317, startPoint y: 222, endPoint x: 320, endPoint y: 223, distance: 2.7
click at [317, 227] on div "Job Timeline" at bounding box center [279, 234] width 154 height 14
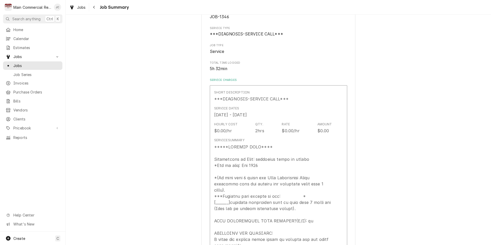
scroll to position [0, 0]
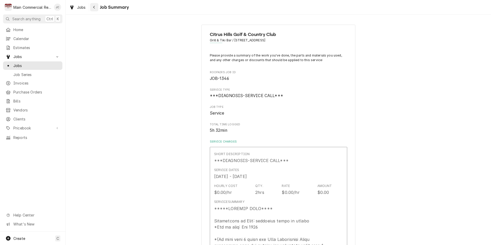
click at [94, 8] on icon "Navigate back" at bounding box center [94, 7] width 2 height 3
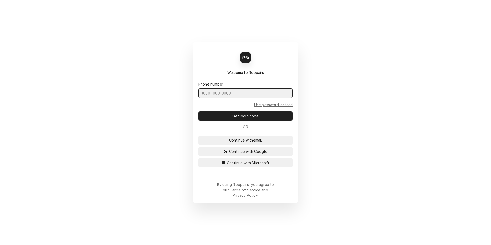
click at [207, 98] on input "Dynamic Content Wrapper" at bounding box center [245, 92] width 94 height 9
type input "[PHONE_NUMBER]"
click at [198, 111] on button "Get login code" at bounding box center [245, 115] width 94 height 9
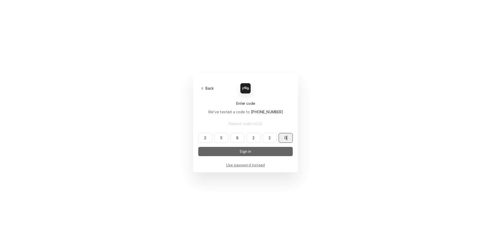
type input "258220"
click at [247, 152] on span "Sign in" at bounding box center [245, 151] width 14 height 5
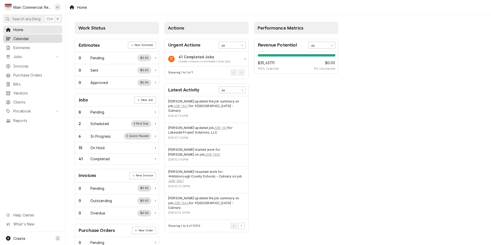
click at [23, 39] on span "Calendar" at bounding box center [36, 38] width 46 height 5
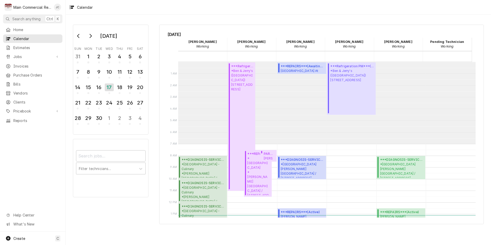
scroll to position [82, 0]
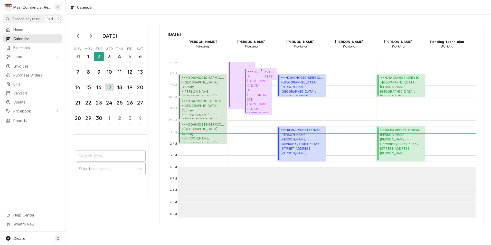
click at [99, 56] on div "2" at bounding box center [98, 56] width 9 height 9
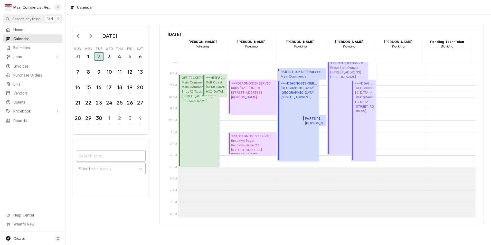
click at [100, 56] on div "2" at bounding box center [98, 57] width 9 height 8
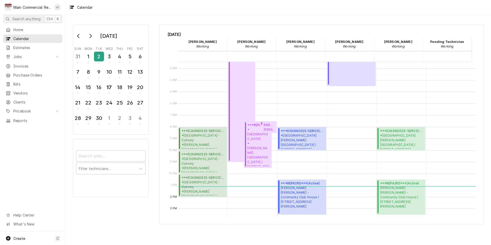
scroll to position [26, 0]
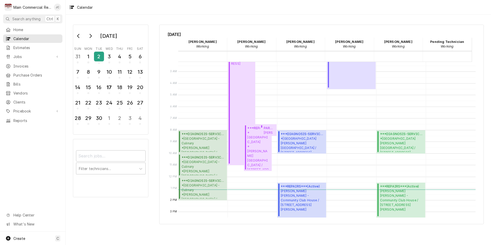
click at [98, 56] on div "2" at bounding box center [98, 56] width 9 height 9
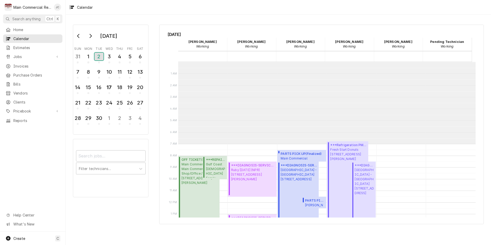
scroll to position [82, 0]
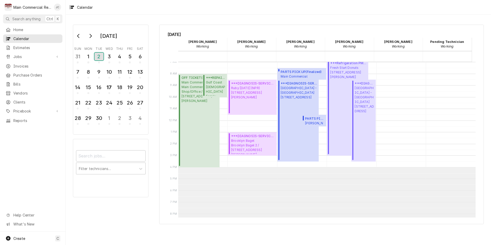
click at [100, 57] on div "2" at bounding box center [98, 57] width 9 height 8
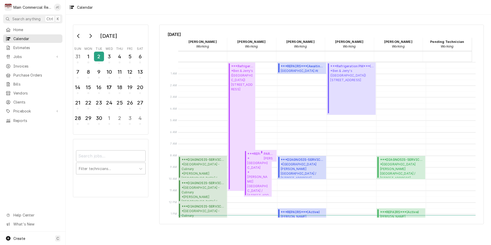
click at [99, 56] on div "2" at bounding box center [98, 56] width 9 height 9
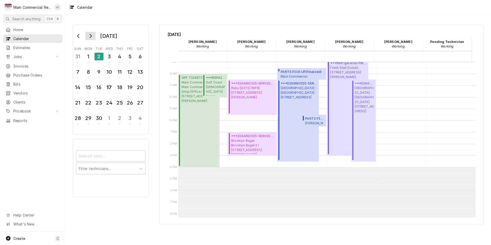
click at [92, 36] on icon "Go to next month" at bounding box center [91, 36] width 2 height 4
click at [80, 37] on icon "Go to previous month" at bounding box center [78, 36] width 4 height 4
click at [100, 56] on div "2" at bounding box center [98, 57] width 9 height 8
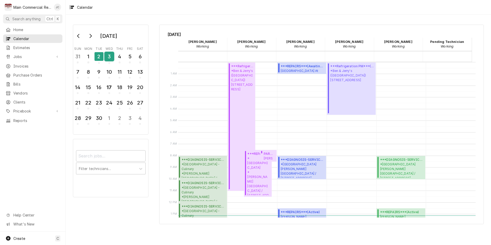
click at [108, 56] on div "3" at bounding box center [109, 56] width 9 height 9
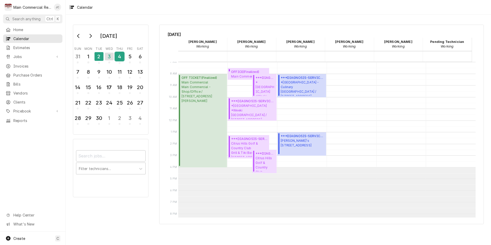
click at [122, 58] on div "4" at bounding box center [119, 56] width 9 height 9
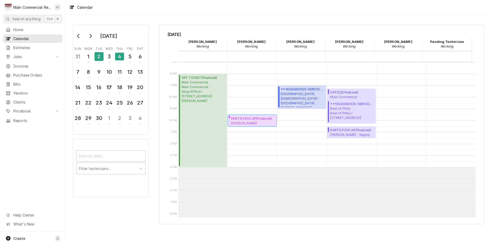
click at [255, 121] on span "BAKER DISTRIBUTING Baker - Ocala / 1681 NE 6th Ave, Ocala, Florida 34470" at bounding box center [253, 123] width 44 height 4
click at [128, 55] on div "5" at bounding box center [129, 56] width 9 height 9
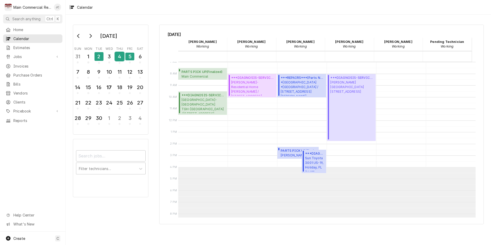
click at [124, 55] on div "4" at bounding box center [119, 56] width 9 height 9
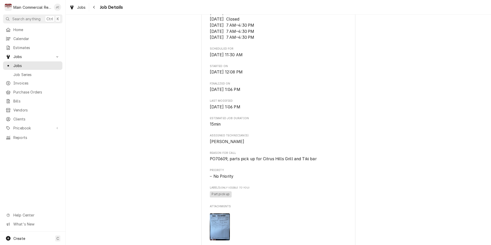
scroll to position [180, 0]
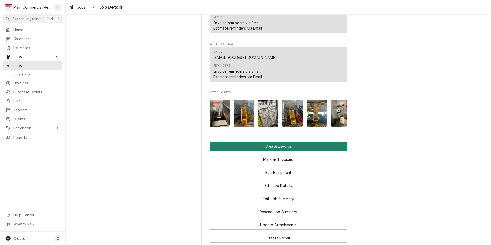
scroll to position [488, 0]
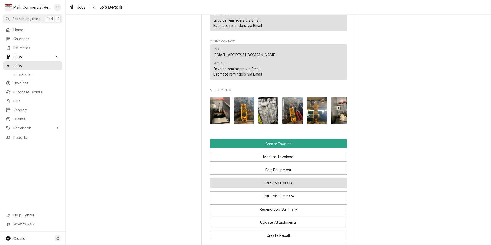
click at [269, 187] on button "Edit Job Details" at bounding box center [278, 182] width 137 height 9
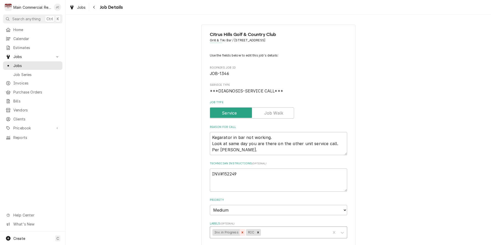
click at [242, 232] on icon "Remove Inv. in Progress" at bounding box center [243, 232] width 2 height 2
type textarea "x"
type input "Billed"
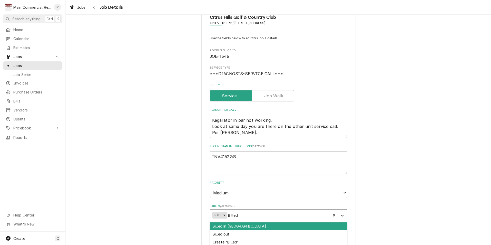
scroll to position [77, 0]
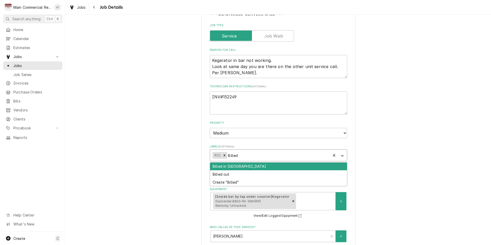
click at [230, 168] on div "Billed in [GEOGRAPHIC_DATA]" at bounding box center [278, 166] width 137 height 8
type textarea "x"
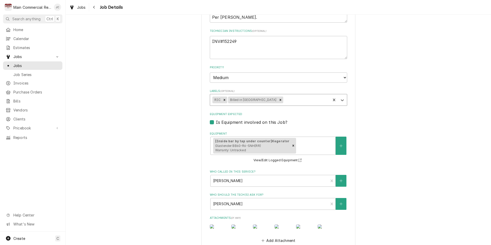
scroll to position [255, 0]
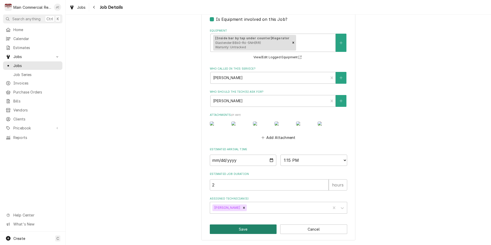
click at [245, 229] on button "Save" at bounding box center [243, 228] width 67 height 9
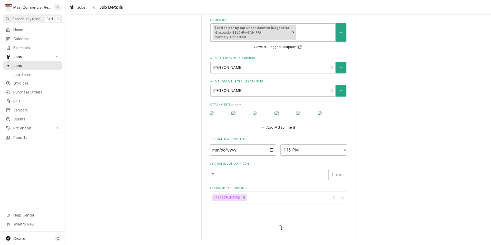
type textarea "x"
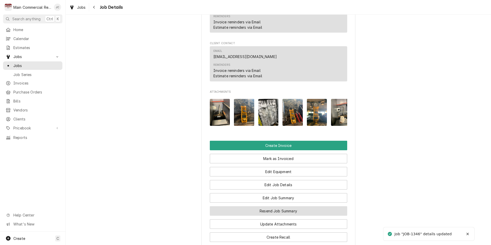
scroll to position [488, 0]
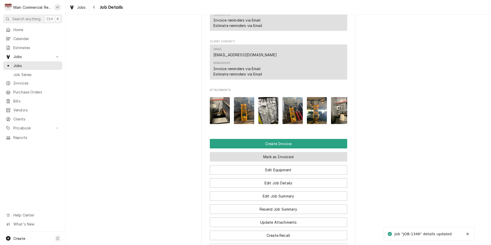
click at [264, 161] on button "Mark as Invoiced" at bounding box center [278, 156] width 137 height 9
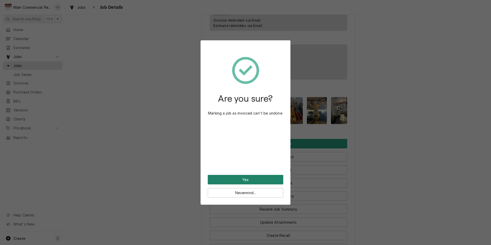
click at [253, 180] on button "Yes" at bounding box center [245, 179] width 75 height 9
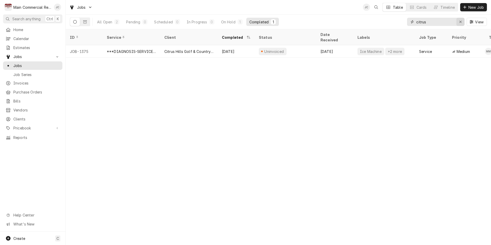
click at [459, 23] on icon "Erase input" at bounding box center [460, 22] width 3 height 4
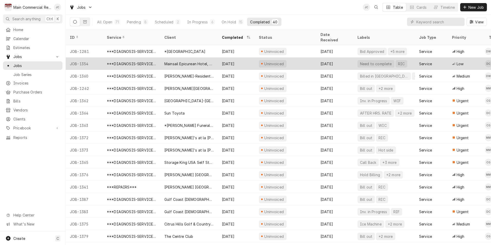
click at [191, 61] on div "Mainsail Epicurean Hotel, LLC" at bounding box center [188, 63] width 49 height 5
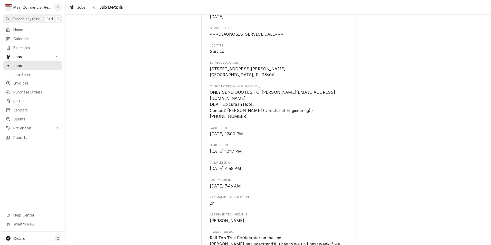
scroll to position [77, 0]
click at [93, 8] on icon "Navigate back" at bounding box center [94, 7] width 2 height 4
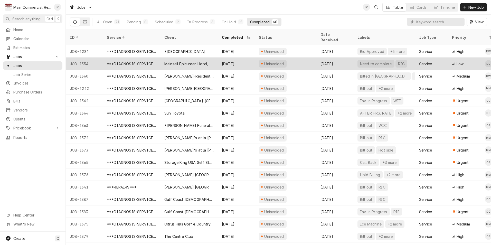
click at [296, 58] on div "Uninvoiced" at bounding box center [286, 64] width 62 height 12
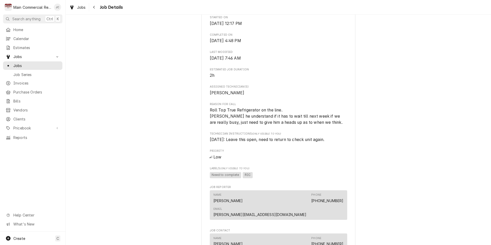
scroll to position [205, 0]
